Goal: Find specific fact: Find specific fact

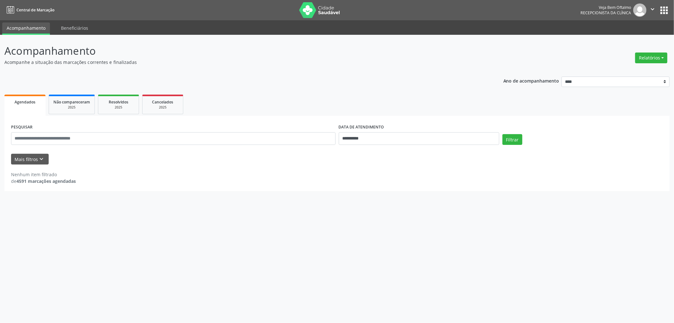
click at [387, 126] on div "DATA DE ATENDIMENTO" at bounding box center [419, 127] width 160 height 10
click at [387, 132] on input "**********" at bounding box center [419, 138] width 160 height 13
click at [429, 149] on span at bounding box center [427, 150] width 11 height 11
select select "*"
click at [381, 172] on span "3" at bounding box center [384, 171] width 12 height 12
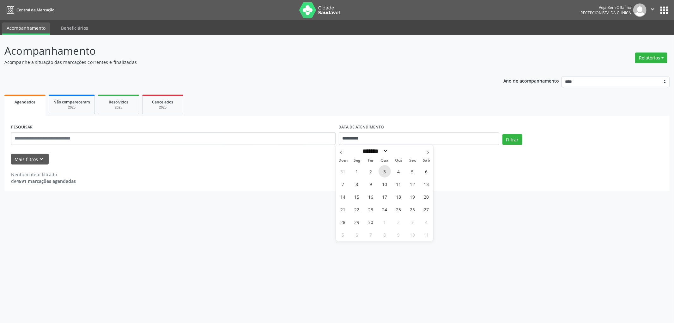
type input "**********"
click at [381, 172] on span "3" at bounding box center [384, 171] width 12 height 12
click at [510, 139] on button "Filtrar" at bounding box center [512, 139] width 20 height 11
click at [368, 138] on input "**********" at bounding box center [419, 138] width 160 height 13
click at [362, 172] on span "1" at bounding box center [357, 171] width 12 height 12
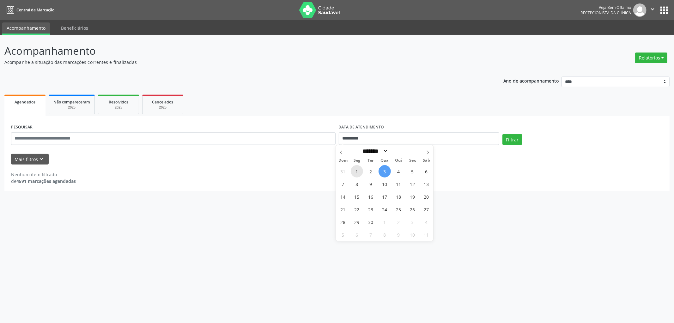
type input "**********"
click at [361, 172] on span "1" at bounding box center [357, 171] width 12 height 12
click at [521, 136] on button "Filtrar" at bounding box center [512, 139] width 20 height 11
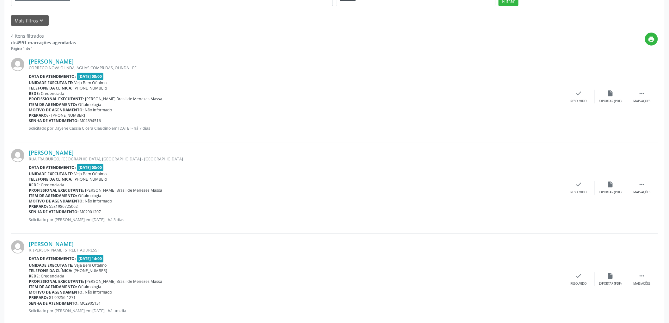
scroll to position [101, 0]
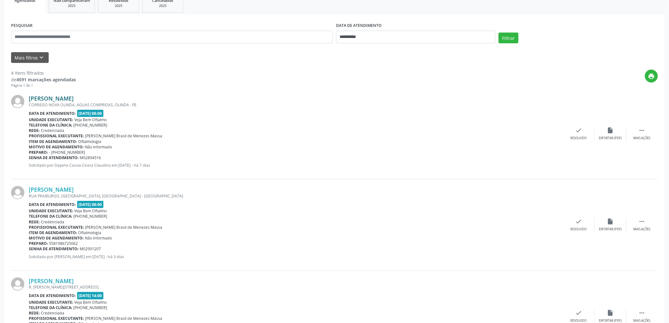
click at [39, 96] on link "[PERSON_NAME]" at bounding box center [51, 98] width 45 height 7
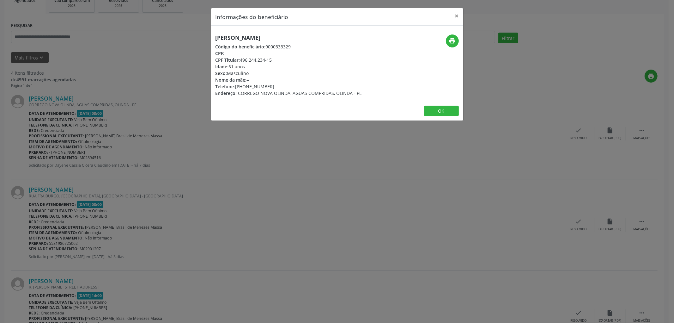
drag, startPoint x: 216, startPoint y: 36, endPoint x: 294, endPoint y: 36, distance: 78.7
click at [294, 36] on h5 "[PERSON_NAME]" at bounding box center [288, 37] width 147 height 7
copy h5 "[PERSON_NAME]"
drag, startPoint x: 241, startPoint y: 59, endPoint x: 272, endPoint y: 58, distance: 30.7
click at [272, 58] on div "CPF Titular: 496.244.234-15" at bounding box center [288, 60] width 147 height 7
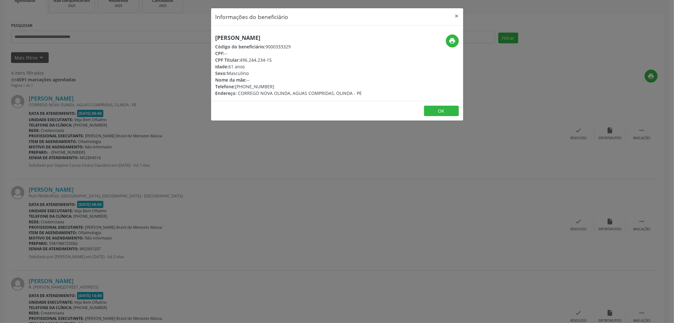
copy div "496.244.234-15"
drag, startPoint x: 248, startPoint y: 86, endPoint x: 272, endPoint y: 87, distance: 24.0
click at [272, 87] on div "Telefone: [PHONE_NUMBER]" at bounding box center [288, 86] width 147 height 7
copy div "9262-8631"
drag, startPoint x: 240, startPoint y: 59, endPoint x: 272, endPoint y: 59, distance: 31.3
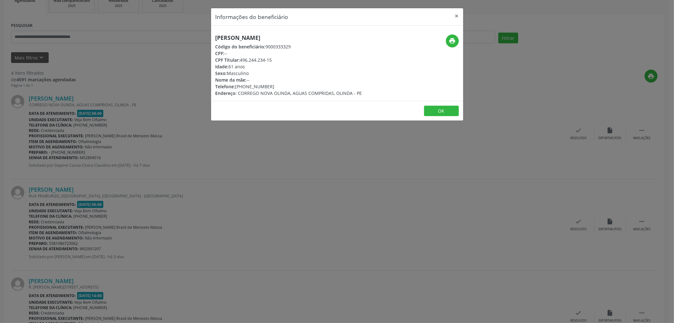
click at [272, 59] on div "CPF Titular: 496.244.234-15" at bounding box center [288, 60] width 147 height 7
copy div "496.244.234-15"
click at [440, 111] on button "OK" at bounding box center [441, 111] width 35 height 11
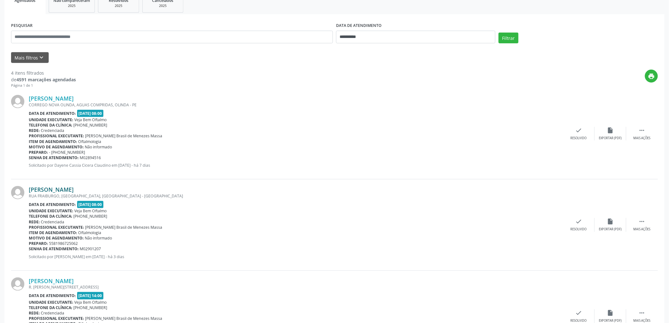
click at [74, 186] on link "[PERSON_NAME]" at bounding box center [51, 189] width 45 height 7
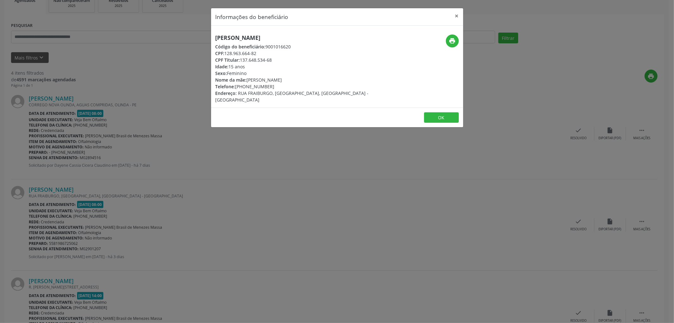
drag, startPoint x: 336, startPoint y: 39, endPoint x: 211, endPoint y: 38, distance: 125.1
click at [211, 38] on div "[PERSON_NAME] Código do beneficiário: 9001016620 CPF: 128.963.664-82 CPF Titula…" at bounding box center [295, 68] width 168 height 69
copy h5 "[PERSON_NAME]"
drag, startPoint x: 241, startPoint y: 60, endPoint x: 273, endPoint y: 60, distance: 31.6
click at [273, 60] on div "CPF Titular: 137.648.534-68" at bounding box center [294, 60] width 159 height 7
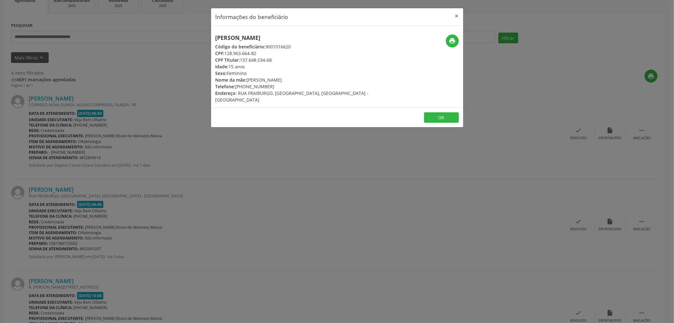
copy div "137.648.534-68"
drag, startPoint x: 232, startPoint y: 53, endPoint x: 225, endPoint y: 53, distance: 6.6
click at [231, 53] on div "CPF: 128.963.664-82" at bounding box center [294, 53] width 159 height 7
drag, startPoint x: 226, startPoint y: 53, endPoint x: 258, endPoint y: 52, distance: 32.6
click at [258, 52] on div "CPF: 128.963.664-82" at bounding box center [294, 53] width 159 height 7
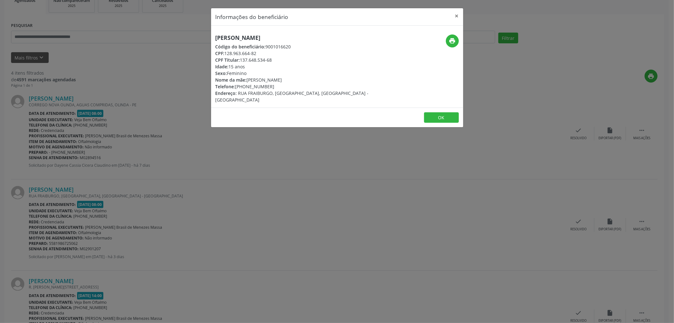
copy div "128.963.664-82"
drag, startPoint x: 248, startPoint y: 86, endPoint x: 269, endPoint y: 86, distance: 20.5
click at [272, 86] on div "Telefone: [PHONE_NUMBER]" at bounding box center [294, 86] width 159 height 7
copy div "8672-5062"
drag, startPoint x: 226, startPoint y: 52, endPoint x: 255, endPoint y: 53, distance: 29.1
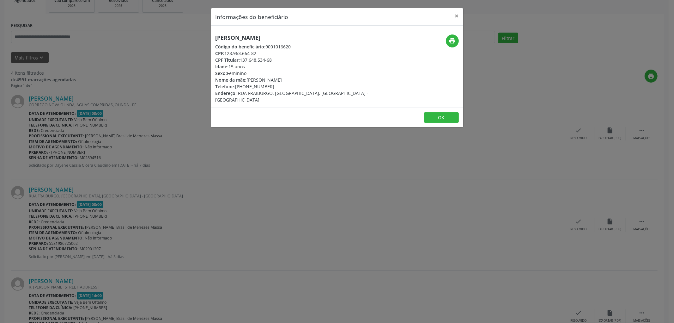
click at [257, 53] on div "CPF: 128.963.664-82" at bounding box center [294, 53] width 159 height 7
copy div "128.963.664-82"
drag, startPoint x: 216, startPoint y: 37, endPoint x: 337, endPoint y: 35, distance: 121.3
click at [337, 35] on div "[PERSON_NAME] Código do beneficiário: 9001016620 CPF: 128.963.664-82 CPF Titula…" at bounding box center [295, 68] width 168 height 69
copy h5 "[PERSON_NAME]"
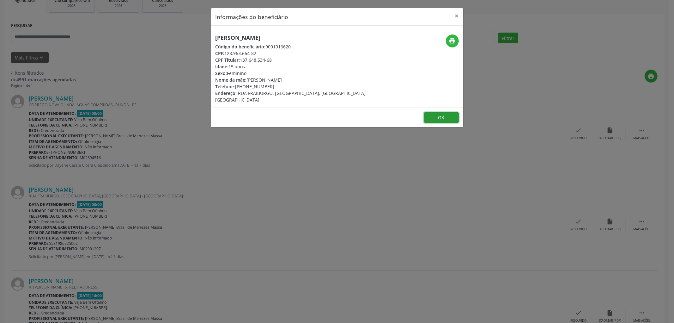
drag, startPoint x: 430, startPoint y: 106, endPoint x: 420, endPoint y: 115, distance: 12.8
click at [430, 112] on button "OK" at bounding box center [441, 117] width 35 height 11
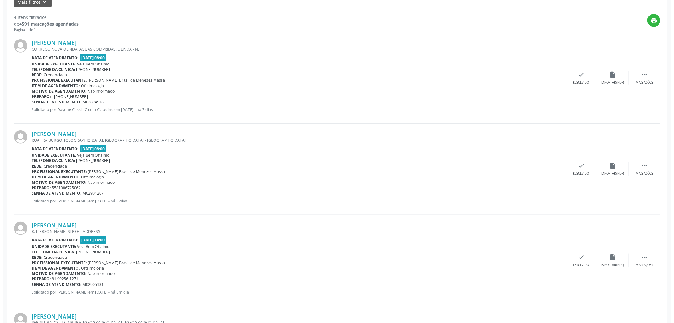
scroll to position [242, 0]
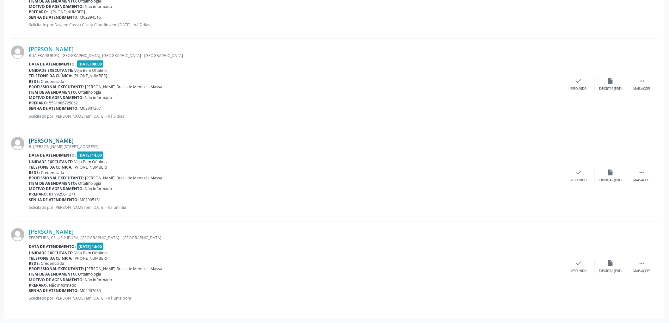
click at [74, 138] on link "[PERSON_NAME]" at bounding box center [51, 140] width 45 height 7
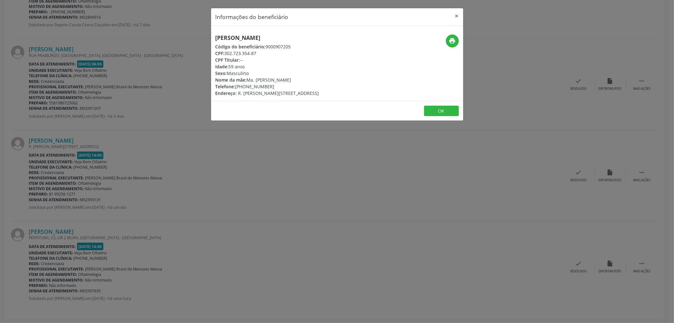
drag, startPoint x: 216, startPoint y: 37, endPoint x: 321, endPoint y: 38, distance: 105.2
click at [319, 38] on h5 "[PERSON_NAME]" at bounding box center [267, 37] width 104 height 7
drag, startPoint x: 248, startPoint y: 79, endPoint x: 306, endPoint y: 79, distance: 58.1
click at [306, 79] on div "Nome da mãe: Ma. [PERSON_NAME]" at bounding box center [267, 79] width 104 height 7
click at [436, 107] on button "OK" at bounding box center [441, 111] width 35 height 11
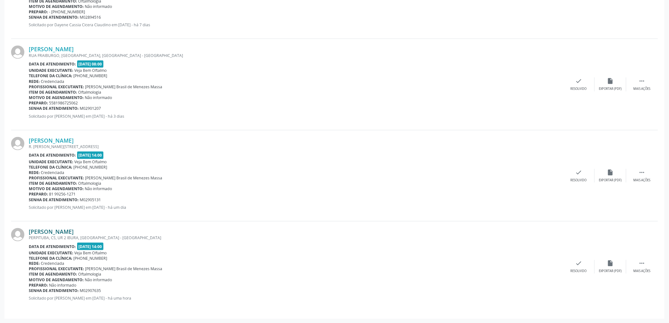
click at [67, 233] on link "[PERSON_NAME]" at bounding box center [51, 231] width 45 height 7
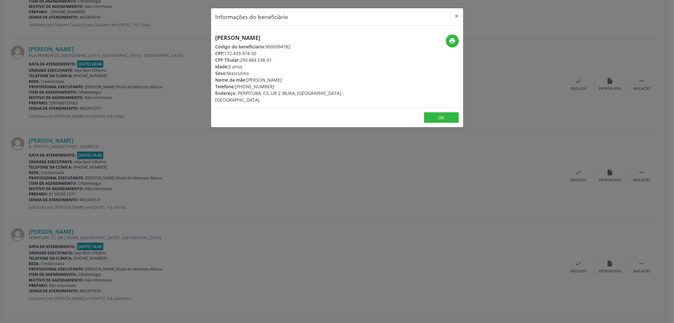
drag, startPoint x: 313, startPoint y: 37, endPoint x: 169, endPoint y: 36, distance: 144.4
click at [169, 36] on div "Informações do beneficiário × [PERSON_NAME] Código do beneficiário: 9000994782 …" at bounding box center [337, 161] width 674 height 323
drag, startPoint x: 241, startPoint y: 58, endPoint x: 273, endPoint y: 59, distance: 31.9
click at [274, 59] on div "CPF Titular: 290.484.538-01" at bounding box center [294, 60] width 159 height 7
drag, startPoint x: 226, startPoint y: 53, endPoint x: 255, endPoint y: 52, distance: 29.1
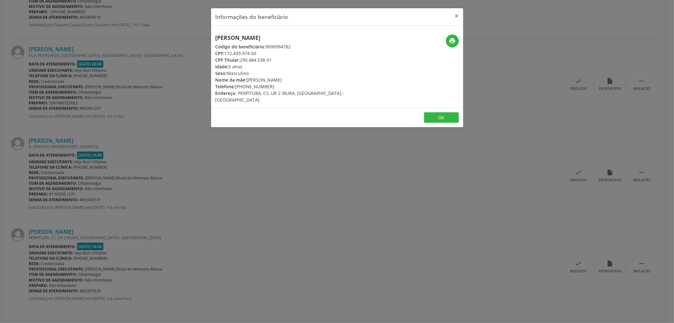
click at [255, 52] on div "CPF: 172.433.974-50" at bounding box center [294, 53] width 159 height 7
drag, startPoint x: 257, startPoint y: 52, endPoint x: 225, endPoint y: 52, distance: 31.9
click at [225, 52] on div "CPF: 172.433.974-50" at bounding box center [294, 53] width 159 height 7
click at [248, 57] on div "CPF Titular: 290.484.538-01" at bounding box center [294, 60] width 159 height 7
drag, startPoint x: 226, startPoint y: 52, endPoint x: 257, endPoint y: 52, distance: 31.3
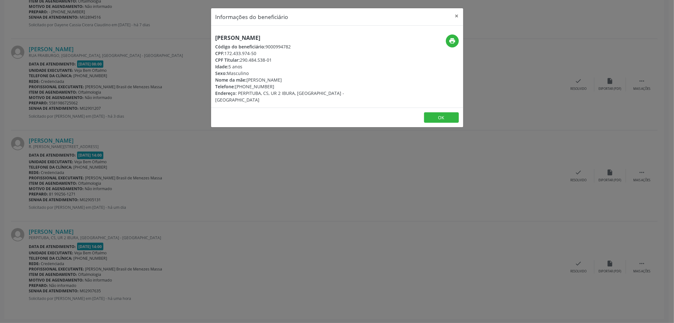
click at [257, 52] on div "CPF: 172.433.974-50" at bounding box center [294, 53] width 159 height 7
drag, startPoint x: 245, startPoint y: 86, endPoint x: 269, endPoint y: 86, distance: 24.0
click at [269, 86] on div "Telefone: [PHONE_NUMBER]" at bounding box center [294, 86] width 159 height 7
click at [450, 116] on footer "OK" at bounding box center [337, 117] width 252 height 20
click at [450, 112] on button "OK" at bounding box center [441, 117] width 35 height 11
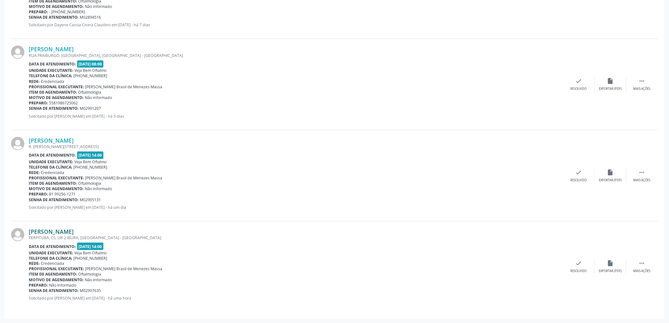
click at [74, 229] on link "[PERSON_NAME]" at bounding box center [51, 231] width 45 height 7
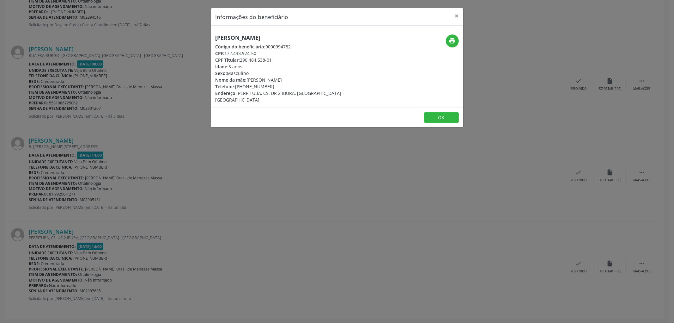
drag, startPoint x: 217, startPoint y: 36, endPoint x: 304, endPoint y: 36, distance: 86.9
click at [304, 36] on h5 "[PERSON_NAME]" at bounding box center [294, 37] width 159 height 7
drag, startPoint x: 306, startPoint y: 37, endPoint x: 227, endPoint y: 39, distance: 79.0
click at [227, 39] on h5 "[PERSON_NAME]" at bounding box center [294, 37] width 159 height 7
drag, startPoint x: 226, startPoint y: 52, endPoint x: 260, endPoint y: 52, distance: 33.5
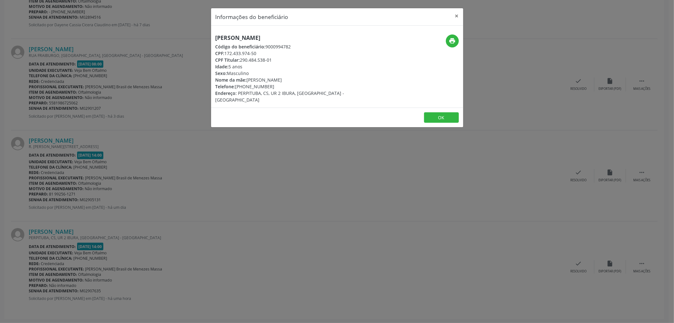
click at [260, 52] on div "CPF: 172.433.974-50" at bounding box center [294, 53] width 159 height 7
